Goal: Task Accomplishment & Management: Use online tool/utility

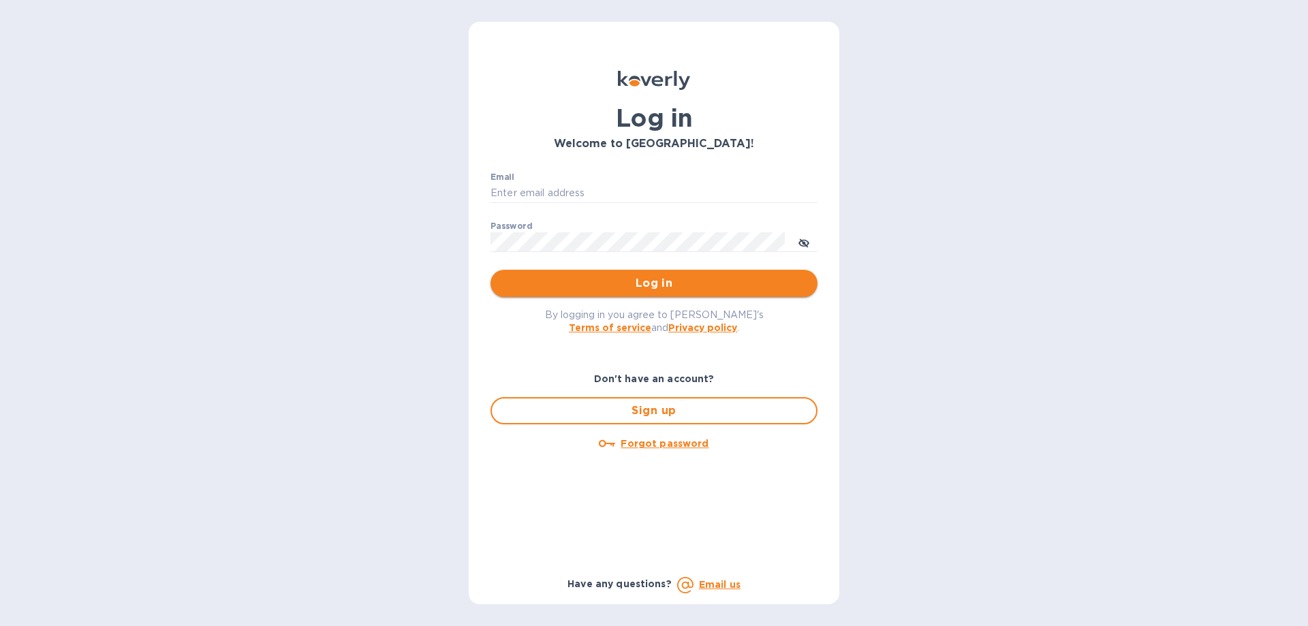
type input "[PERSON_NAME][EMAIL_ADDRESS][DOMAIN_NAME]"
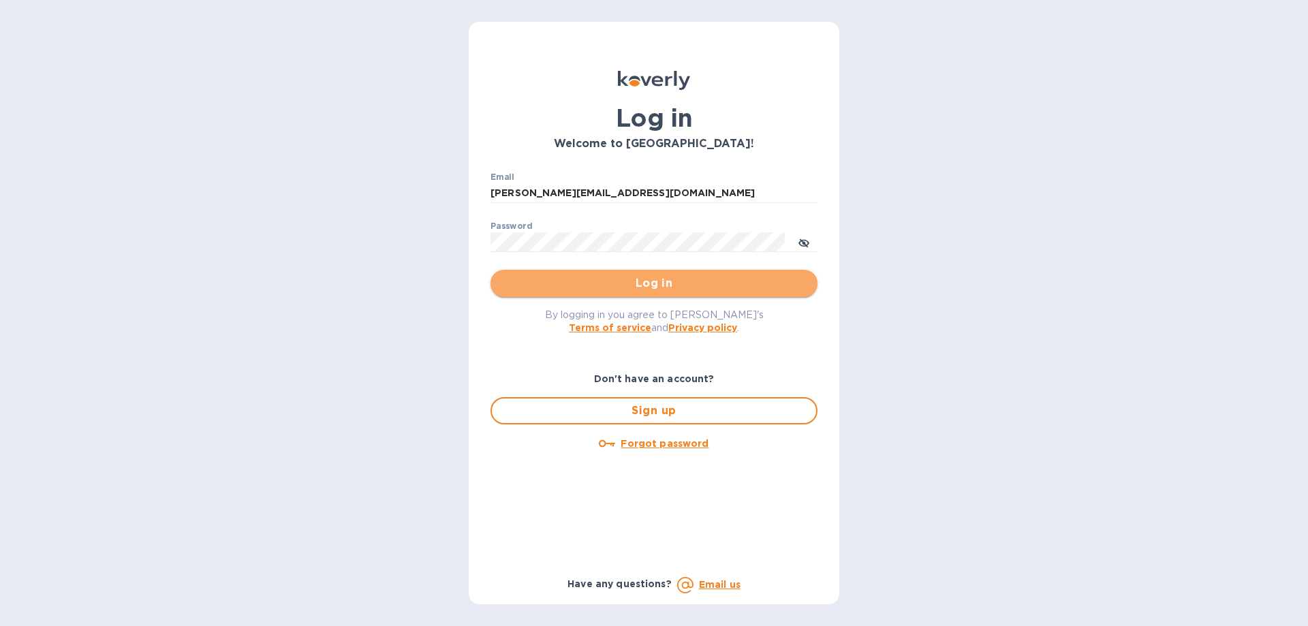
click at [638, 286] on span "Log in" at bounding box center [654, 283] width 305 height 16
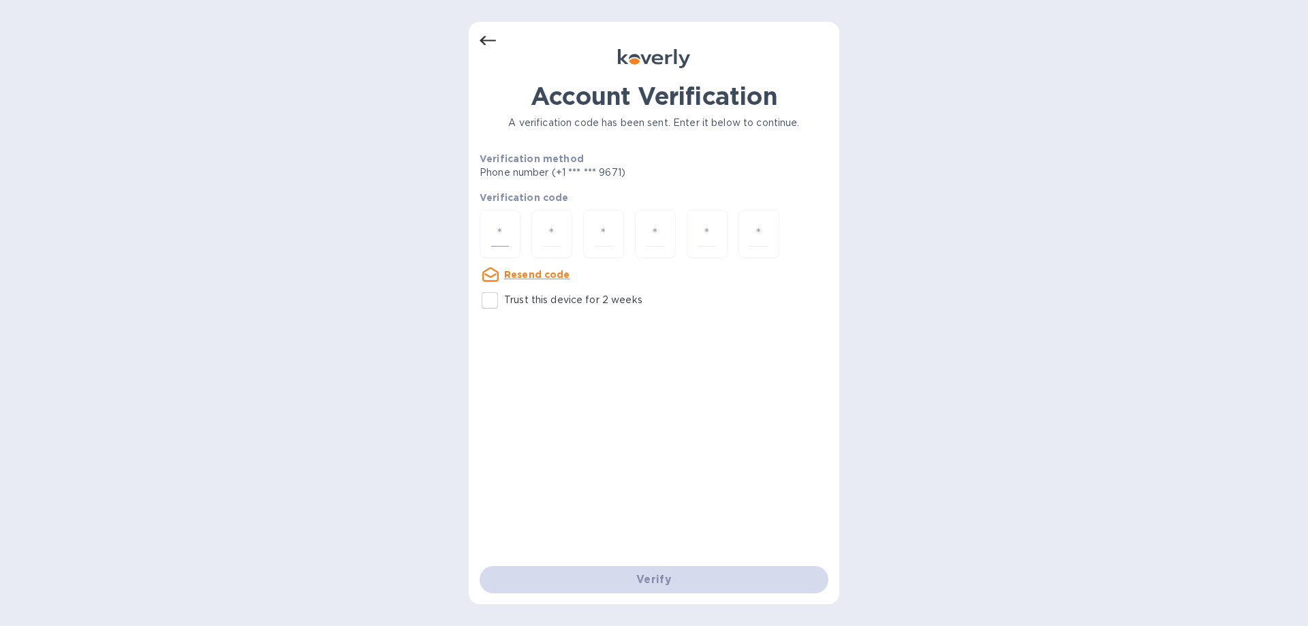
click at [502, 230] on input "number" at bounding box center [500, 233] width 18 height 25
type input "3"
type input "7"
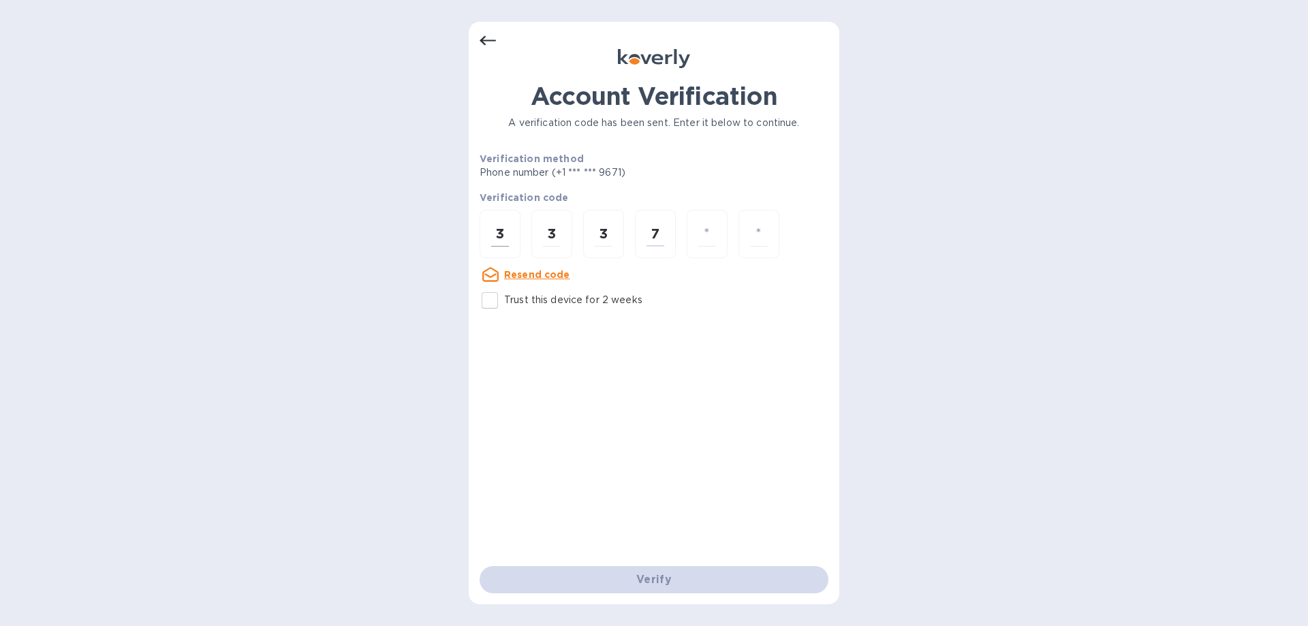
type input "8"
type input "2"
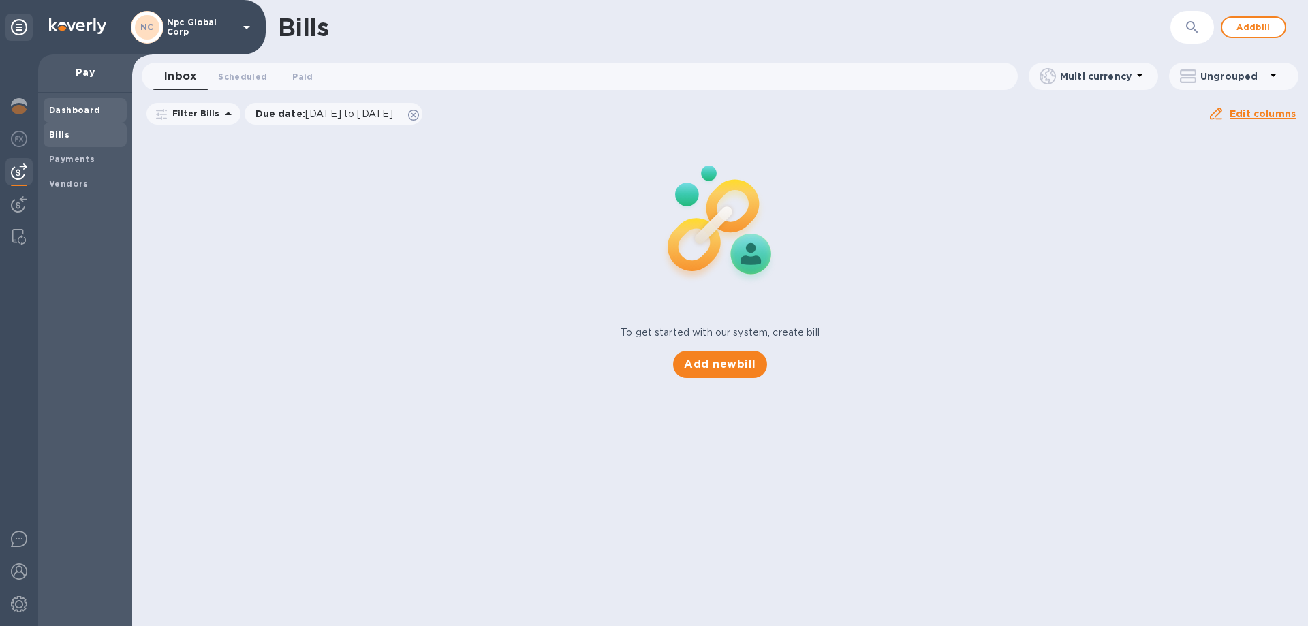
click at [76, 103] on div "Dashboard" at bounding box center [85, 110] width 83 height 25
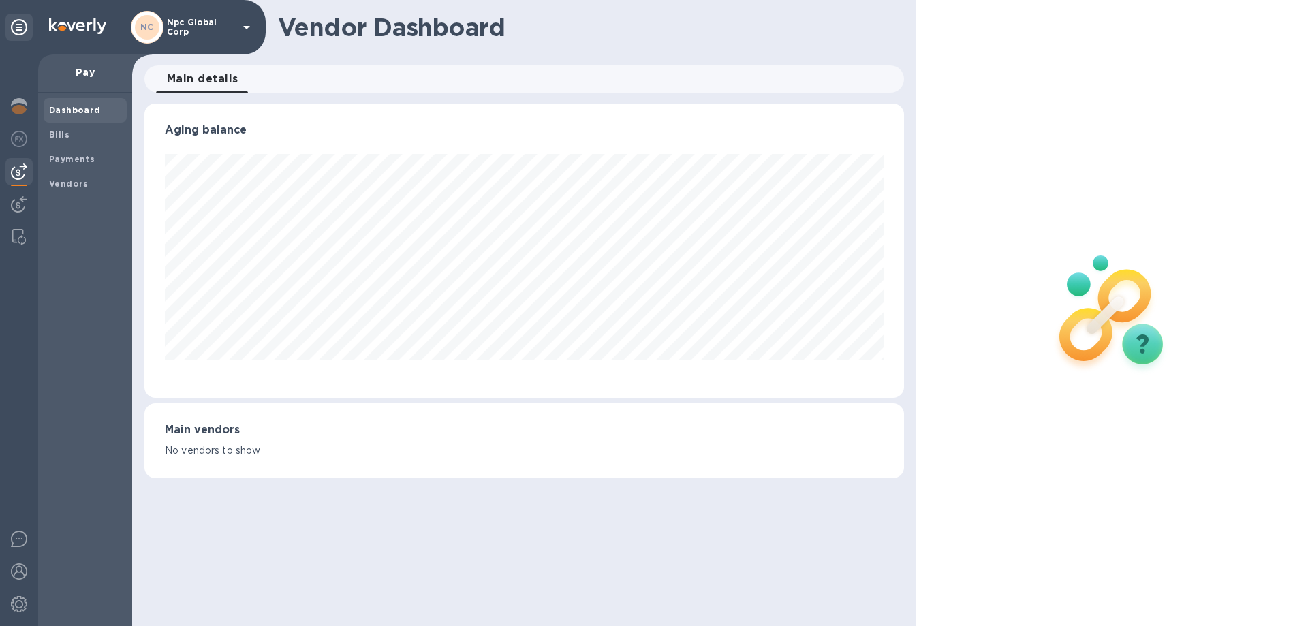
scroll to position [294, 759]
click at [69, 176] on div "Vendors" at bounding box center [85, 184] width 83 height 25
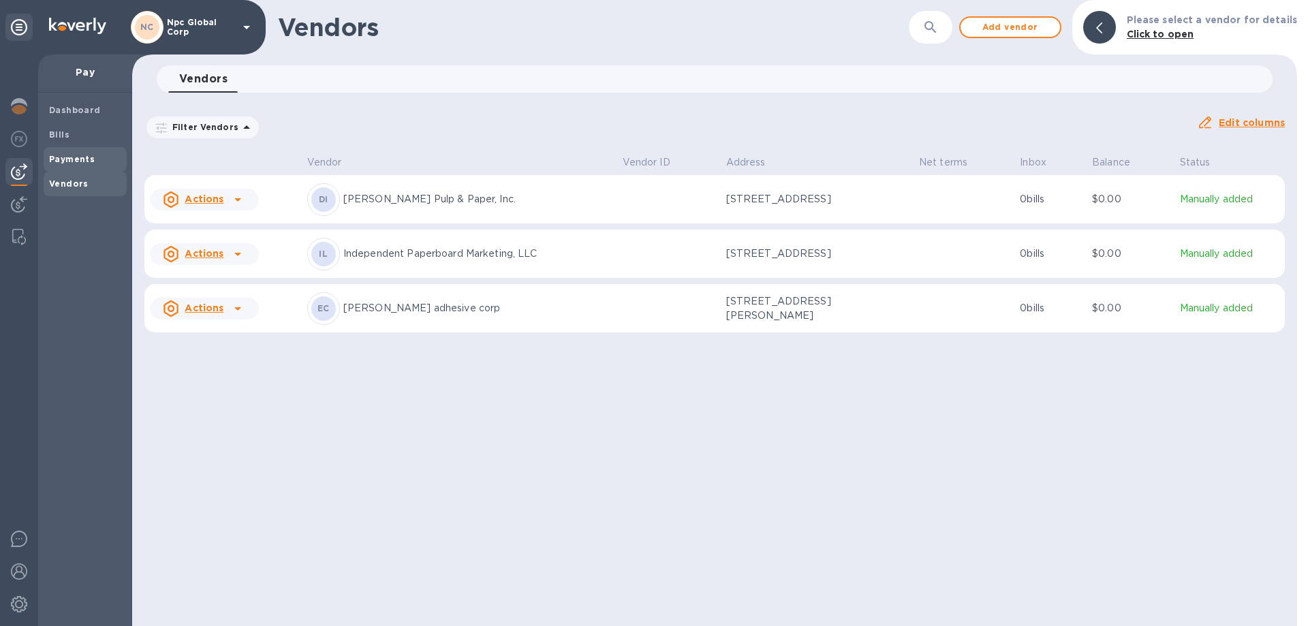
click at [74, 165] on span "Payments" at bounding box center [72, 160] width 46 height 14
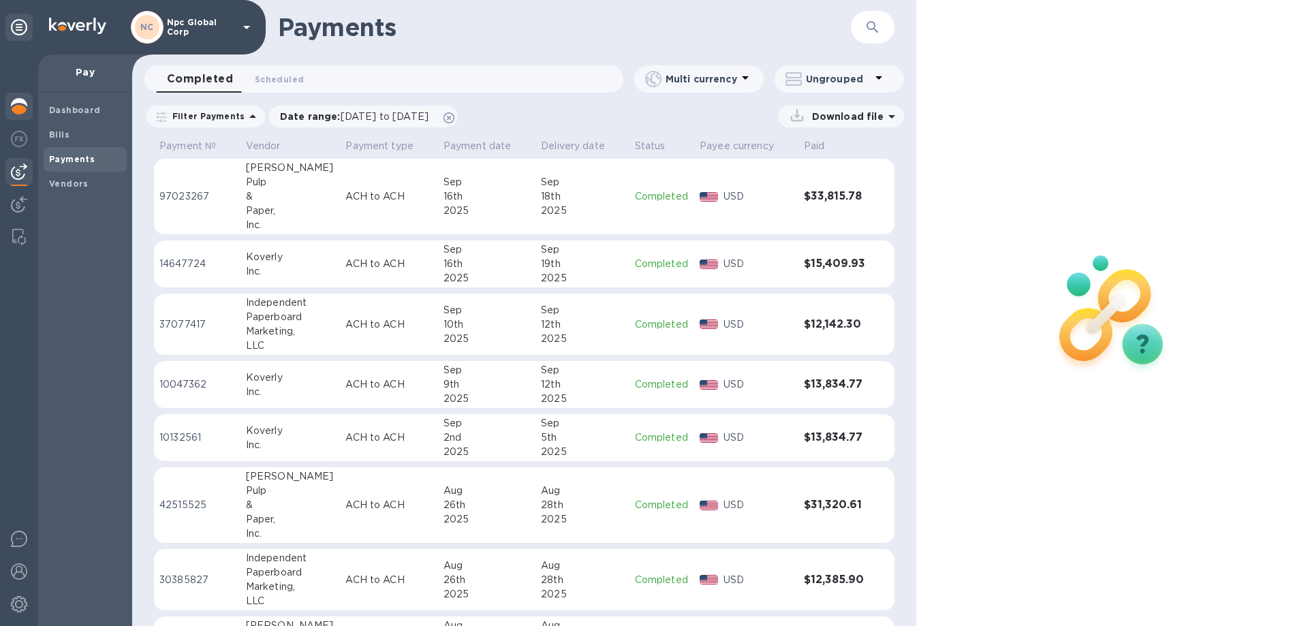
click at [17, 104] on img at bounding box center [19, 106] width 16 height 16
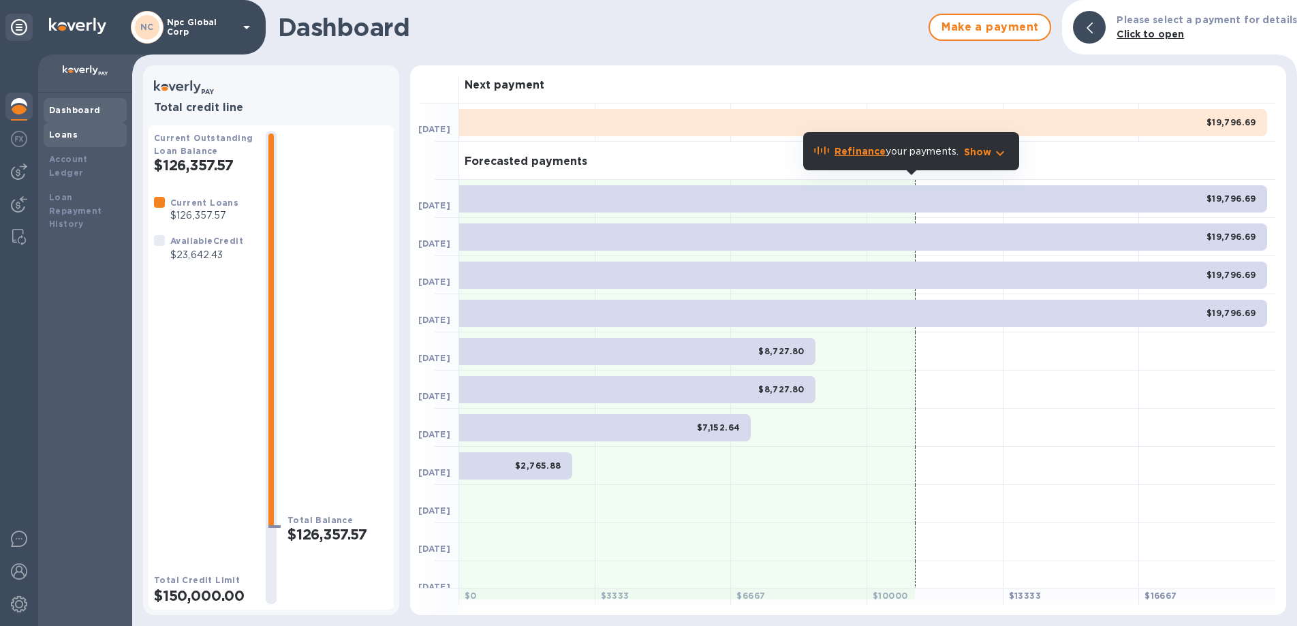
click at [74, 133] on b "Loans" at bounding box center [63, 134] width 29 height 10
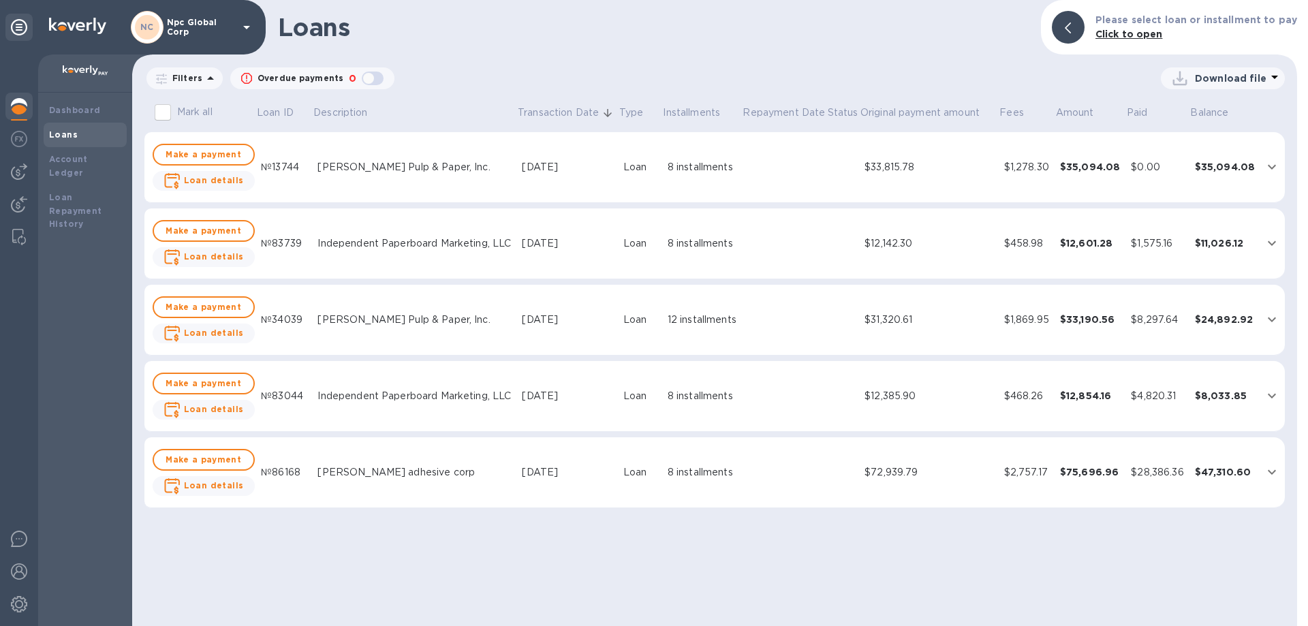
click at [163, 113] on input "Mark all" at bounding box center [163, 112] width 29 height 29
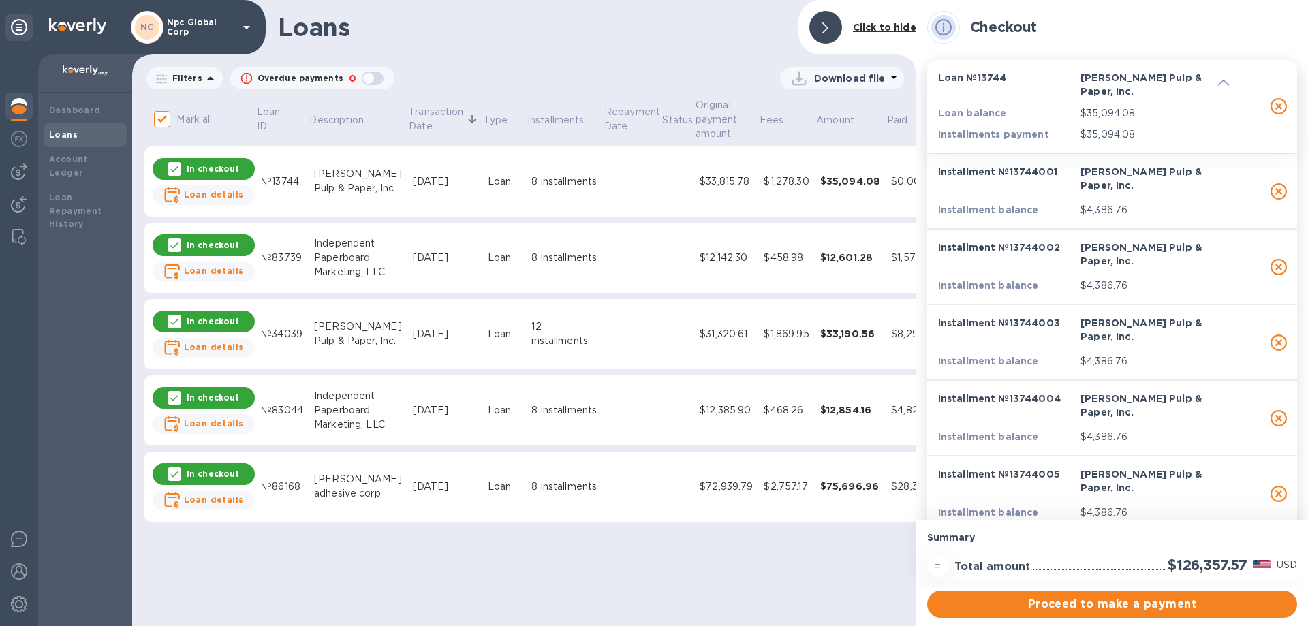
click at [159, 119] on input "Mark all" at bounding box center [163, 119] width 29 height 29
checkbox input "false"
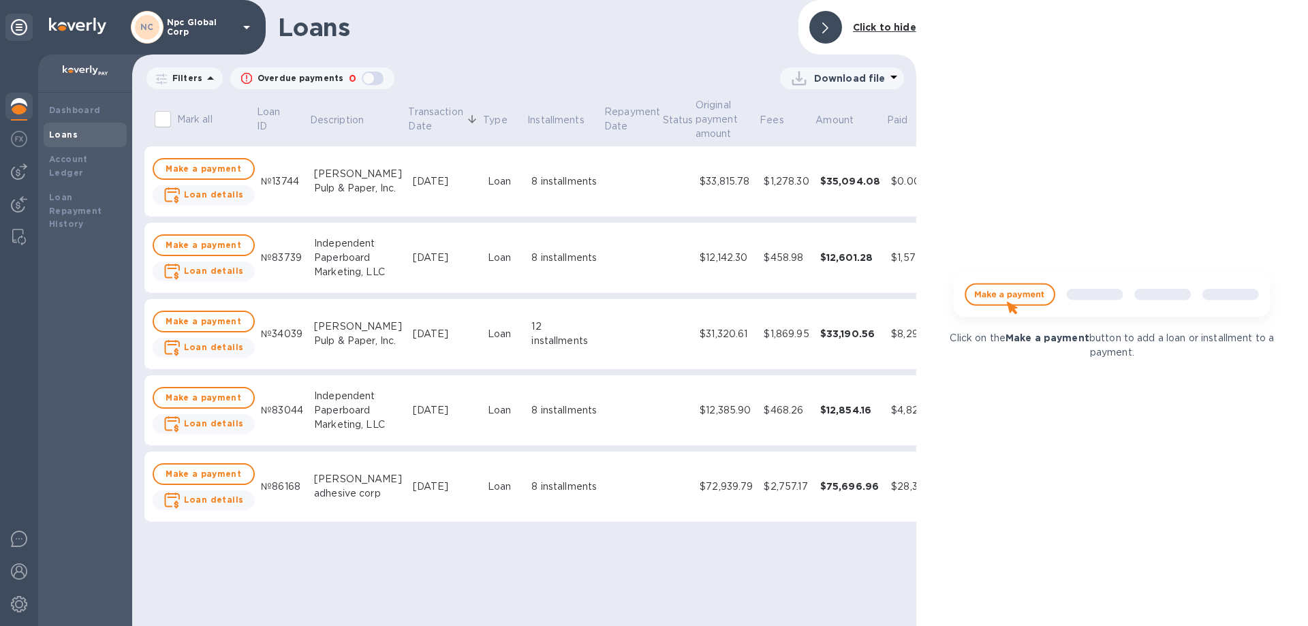
click at [893, 76] on icon at bounding box center [894, 77] width 7 height 3
click at [828, 113] on li "XLSX file" at bounding box center [843, 111] width 93 height 38
